Goal: Information Seeking & Learning: Learn about a topic

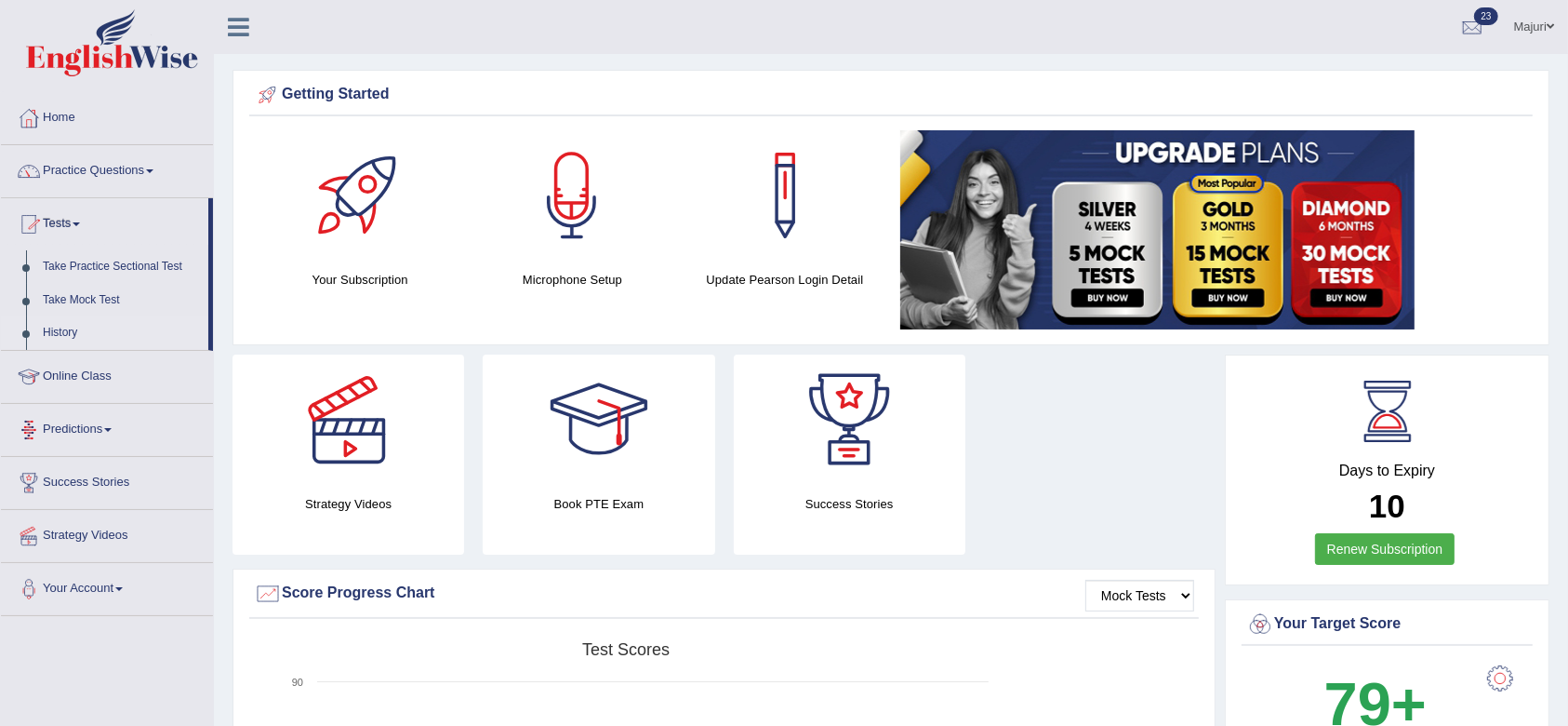
click at [69, 331] on link "History" at bounding box center [121, 332] width 174 height 33
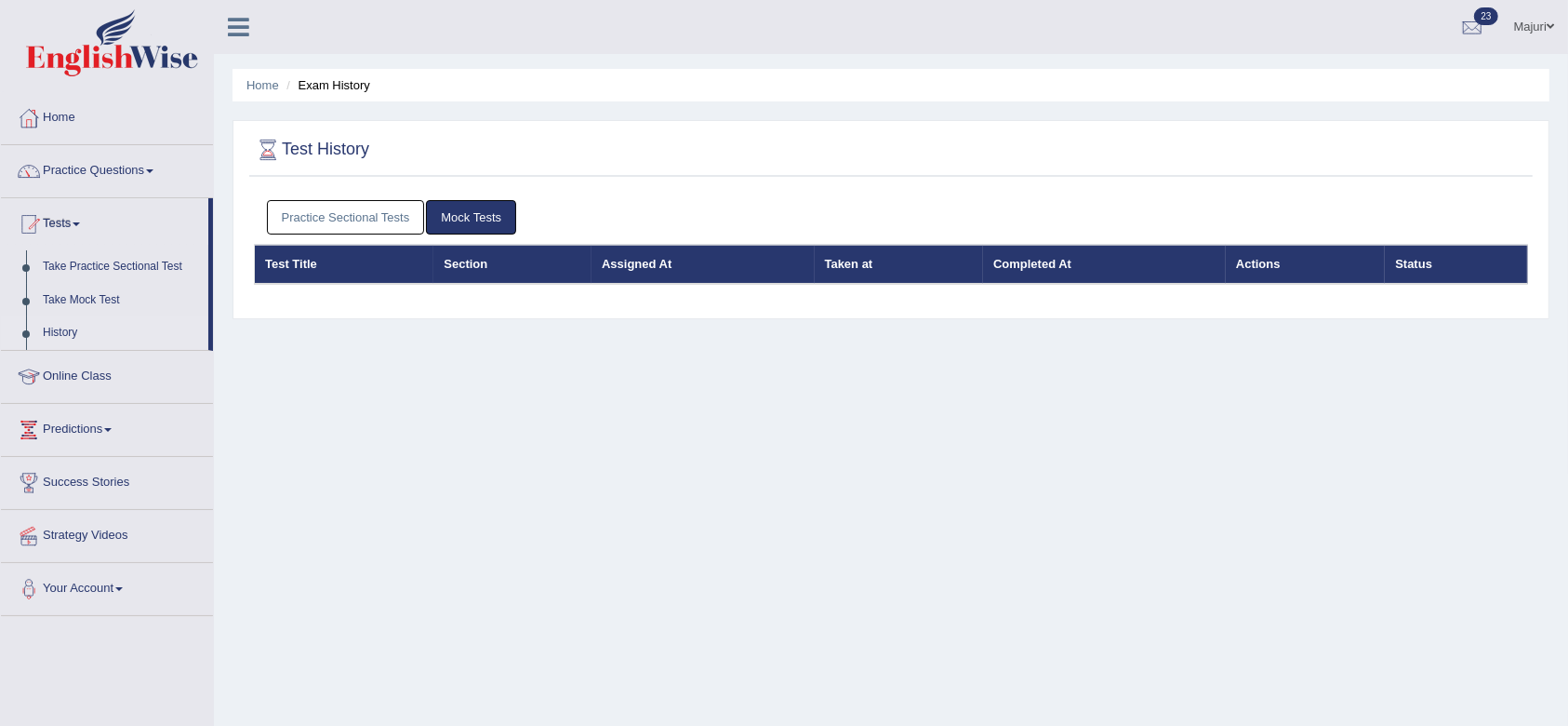
click at [350, 217] on link "Practice Sectional Tests" at bounding box center [346, 217] width 159 height 34
click at [459, 209] on link "Mock Tests" at bounding box center [471, 217] width 90 height 34
click at [368, 214] on link "Practice Sectional Tests" at bounding box center [346, 217] width 159 height 34
click at [469, 217] on link "Mock Tests" at bounding box center [471, 217] width 90 height 34
click at [125, 262] on link "Take Practice Sectional Test" at bounding box center [121, 267] width 174 height 33
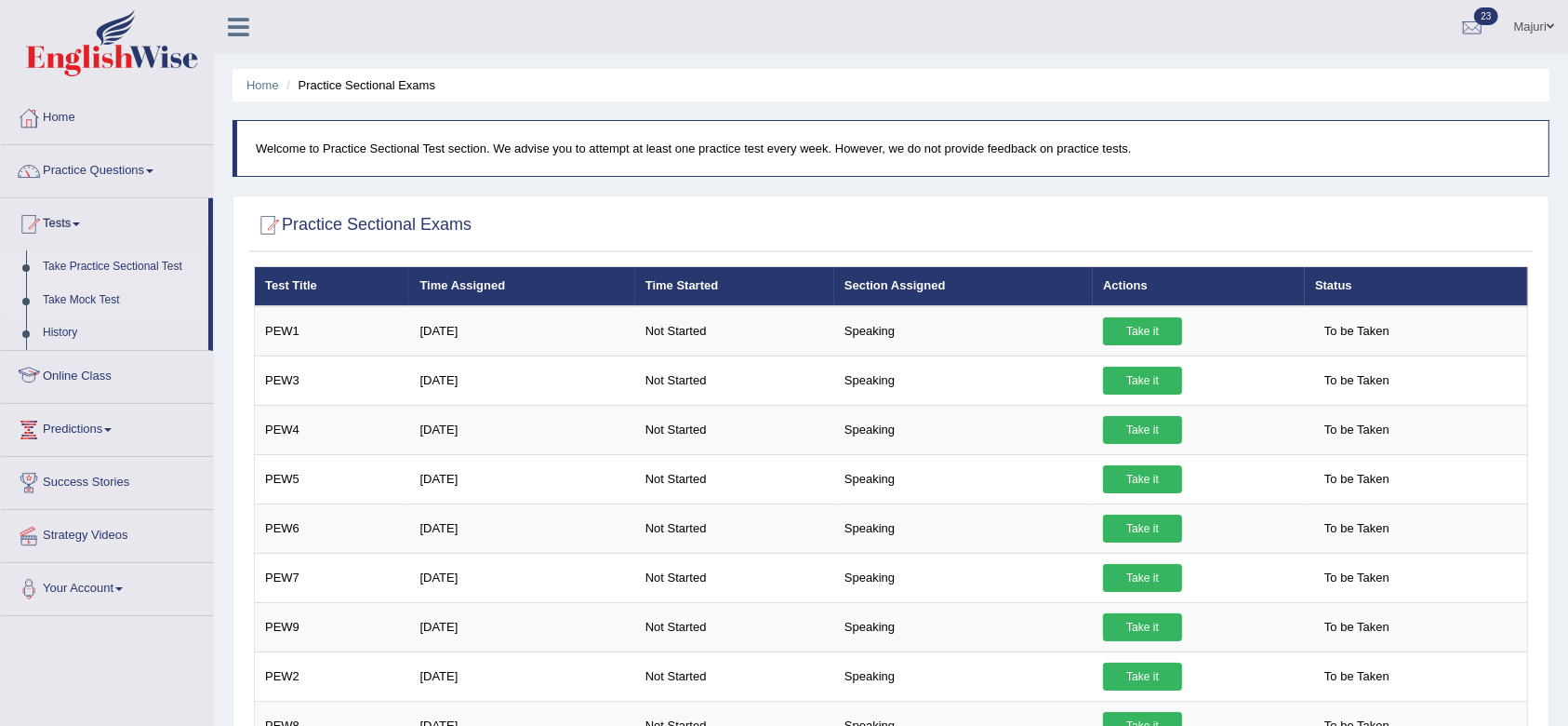
click at [96, 294] on link "Take Mock Test" at bounding box center [121, 300] width 174 height 33
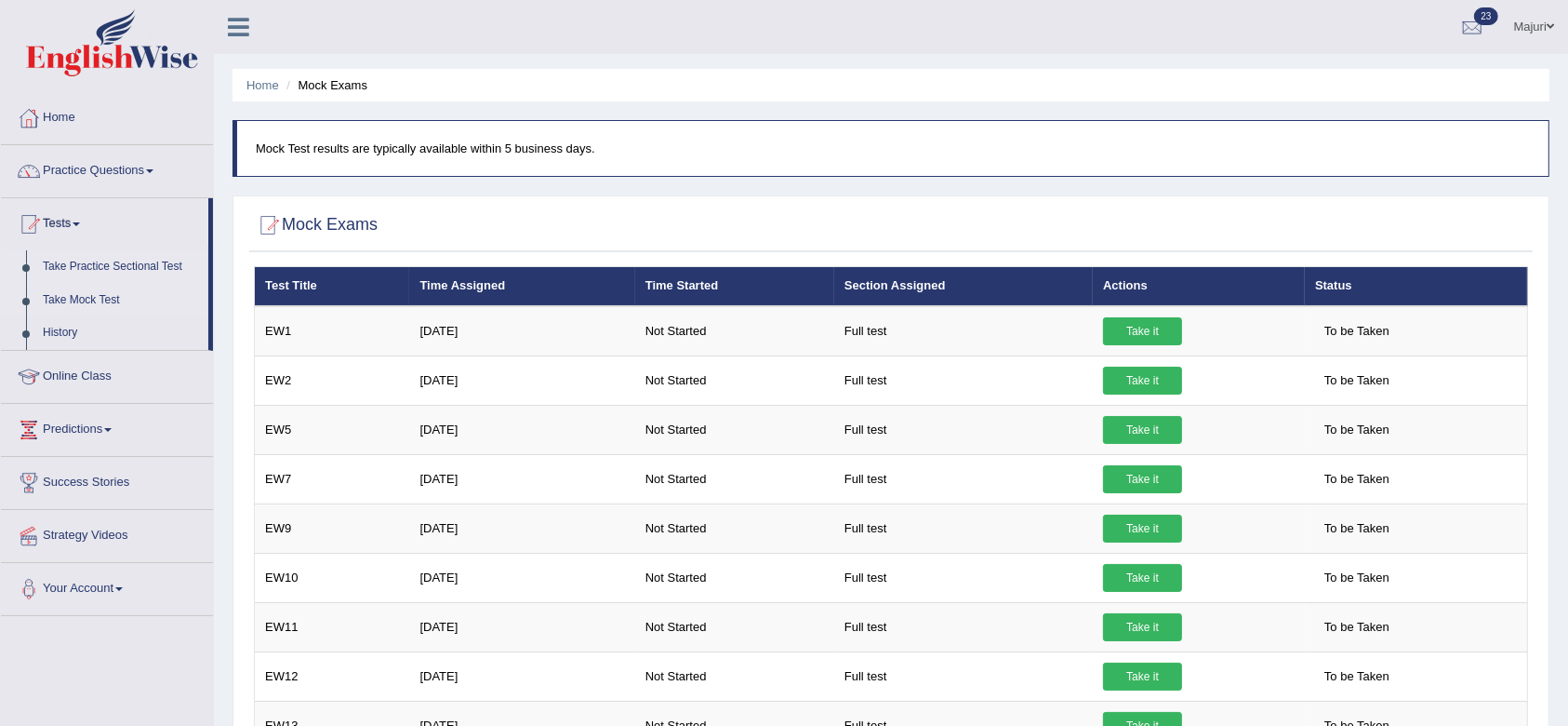
click at [117, 265] on link "Take Practice Sectional Test" at bounding box center [121, 267] width 174 height 33
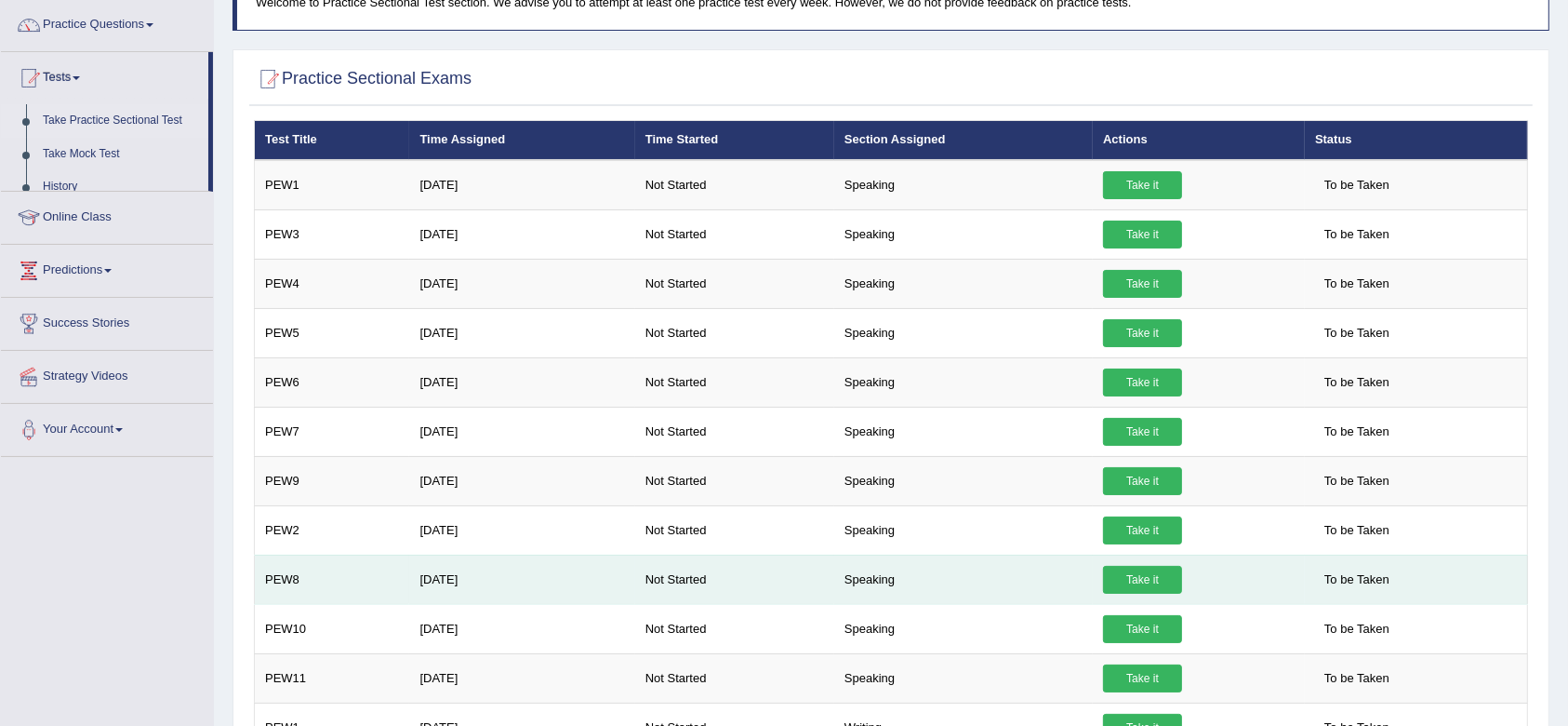
scroll to position [267, 0]
